Goal: Navigation & Orientation: Find specific page/section

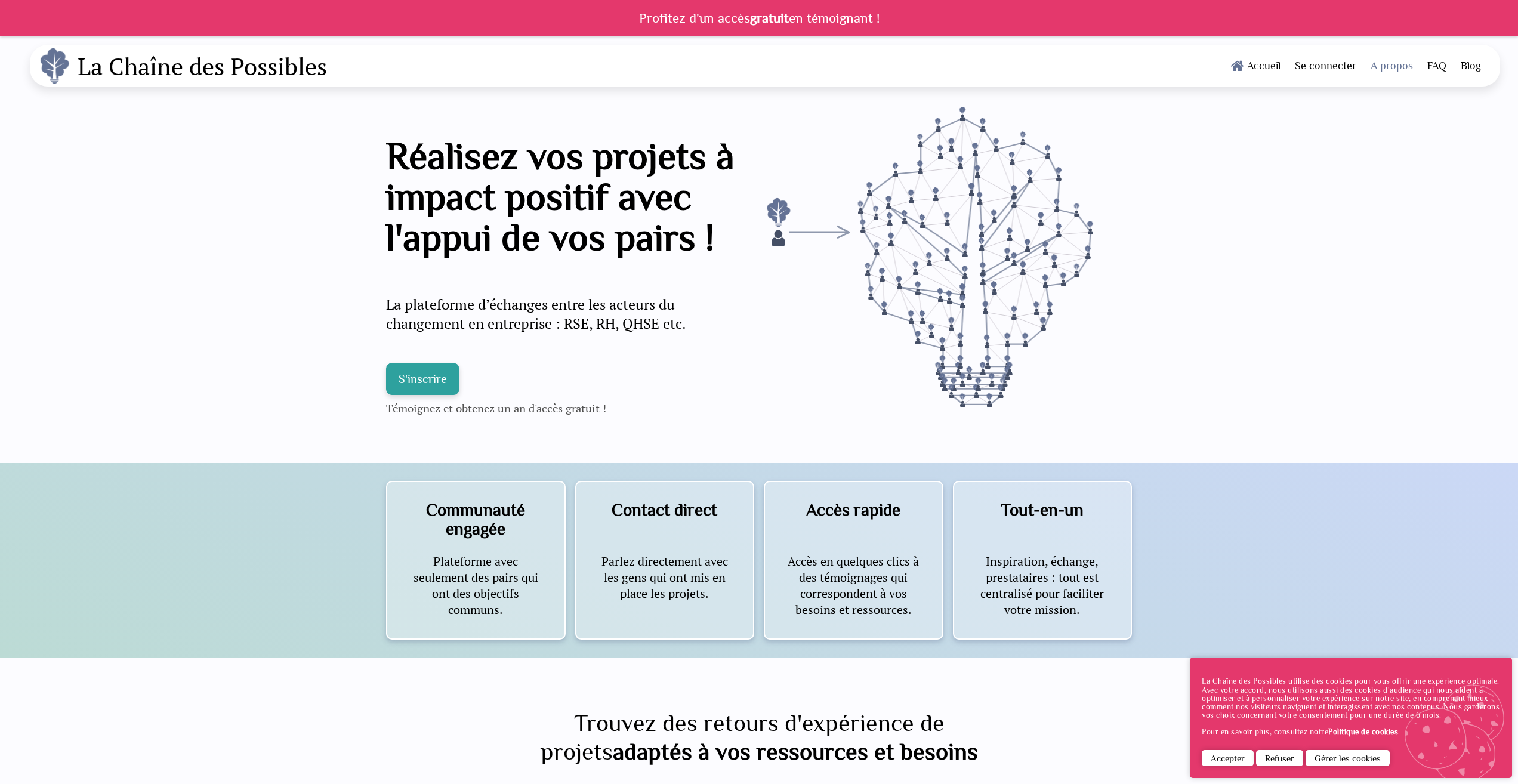
click at [1386, 68] on link "A propos" at bounding box center [1392, 65] width 56 height 42
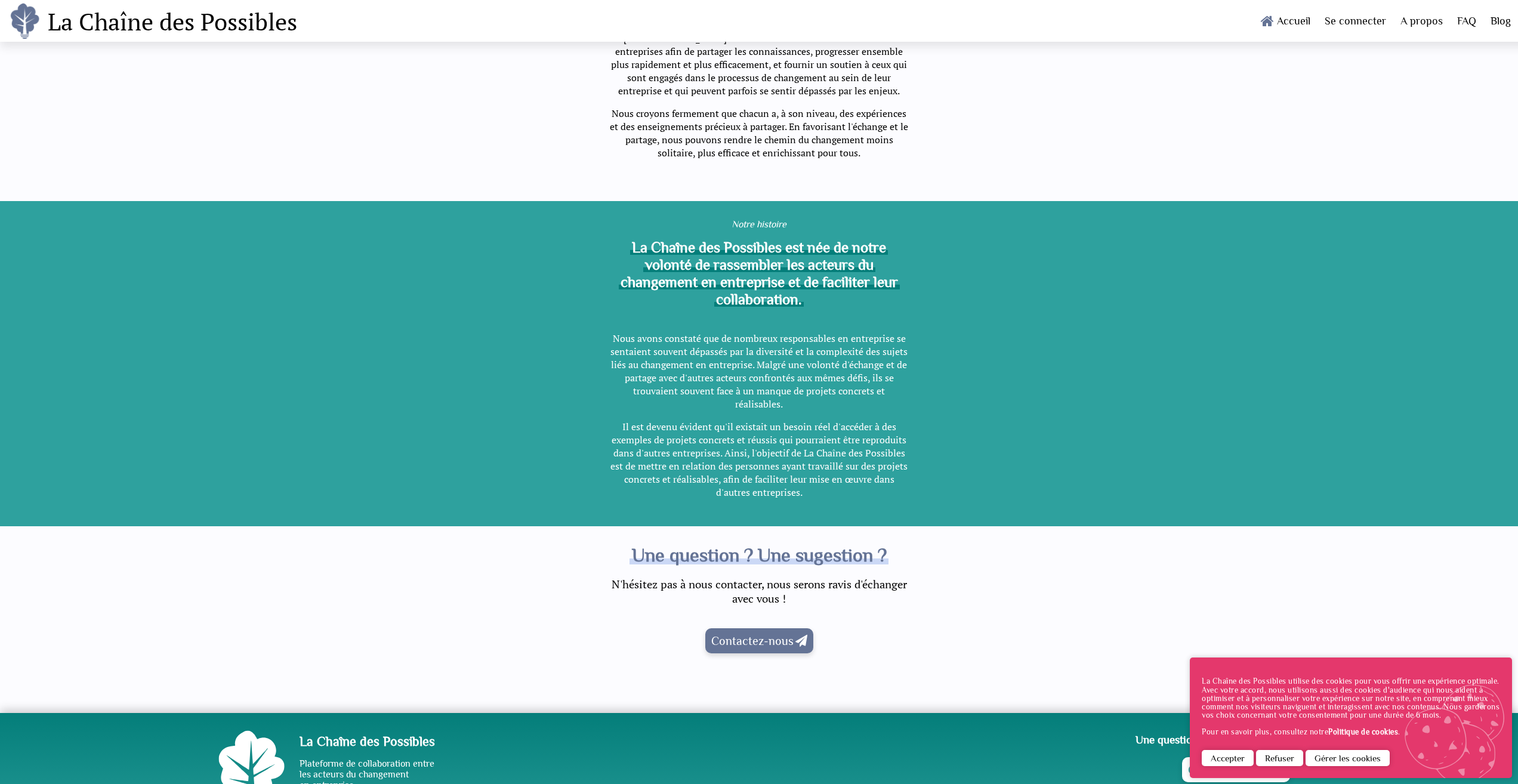
scroll to position [309, 0]
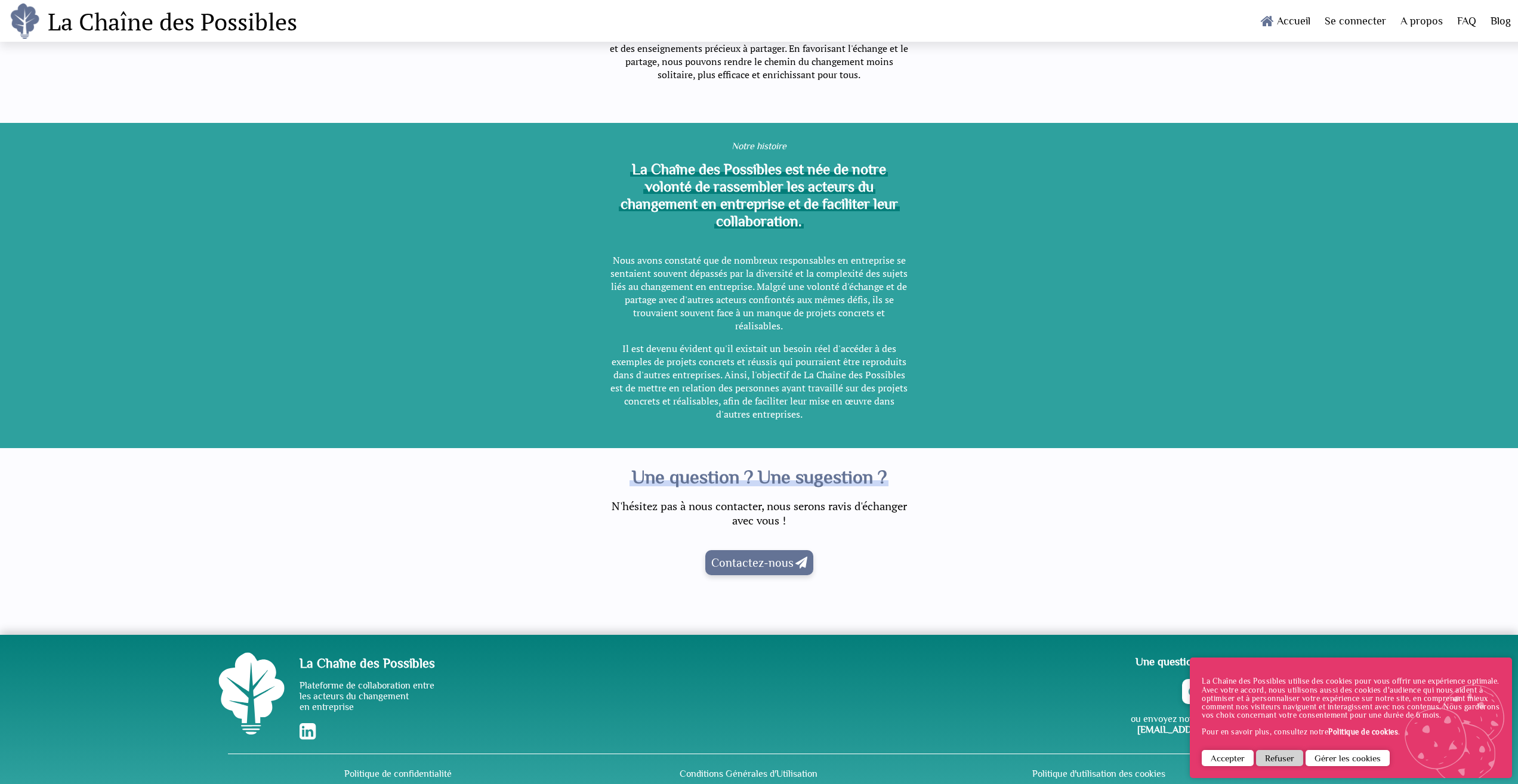
click at [1291, 760] on button "Refuser" at bounding box center [1279, 758] width 47 height 16
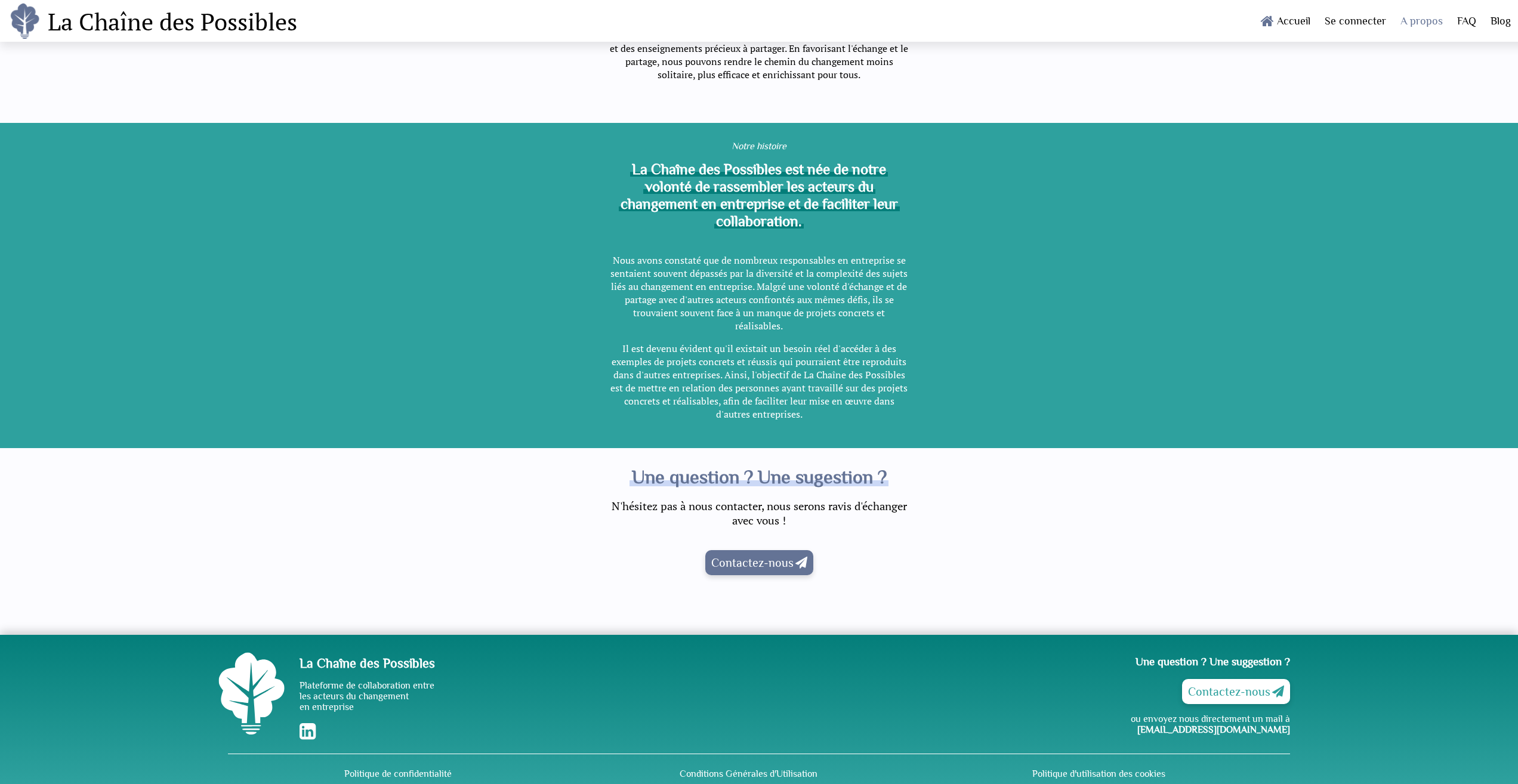
click at [1414, 27] on link "A propos" at bounding box center [1421, 20] width 56 height 42
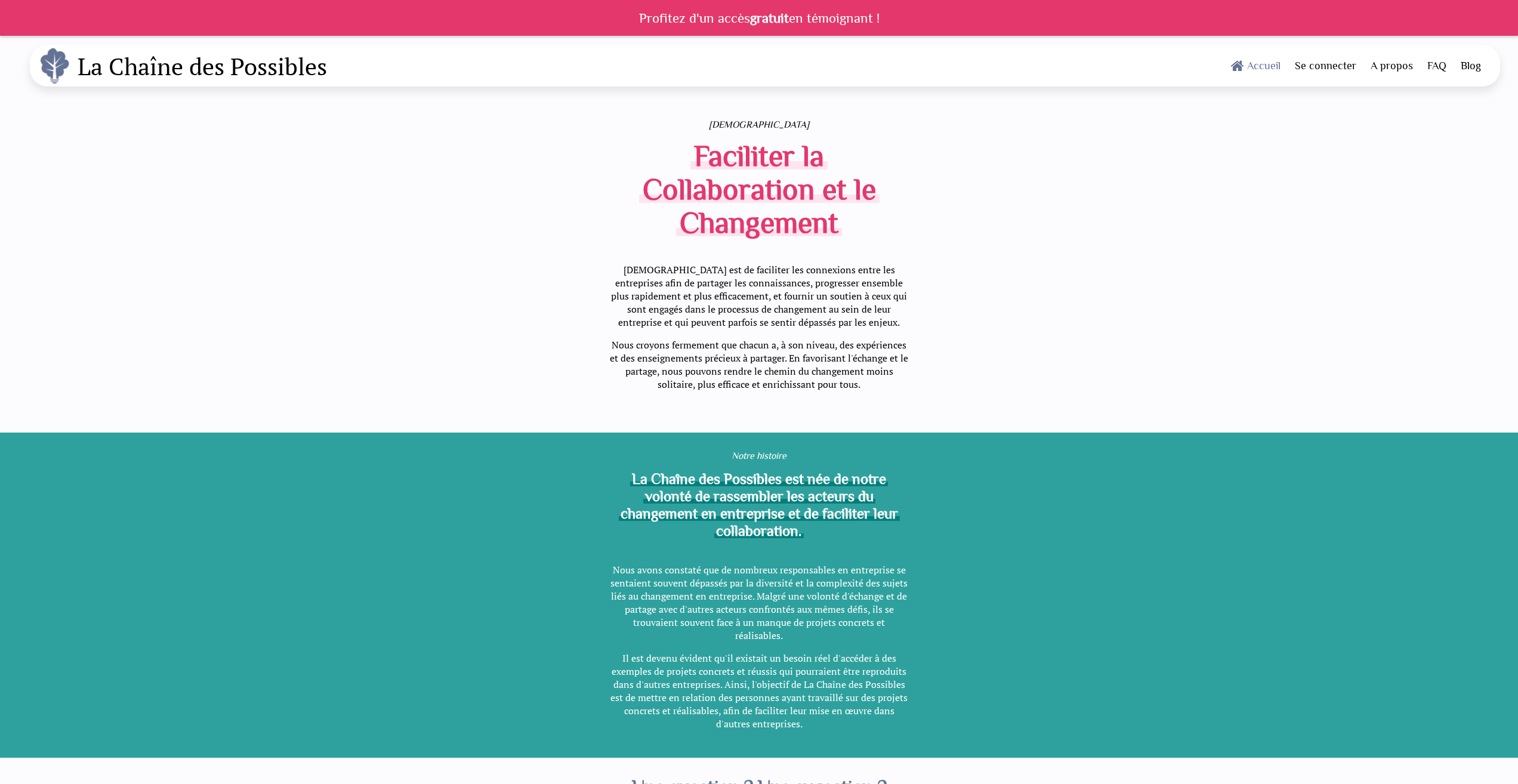
click at [1255, 68] on link "Accueil" at bounding box center [1255, 65] width 64 height 42
